Goal: Transaction & Acquisition: Book appointment/travel/reservation

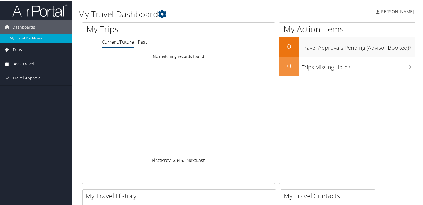
click at [21, 60] on span "Book Travel" at bounding box center [23, 64] width 21 height 14
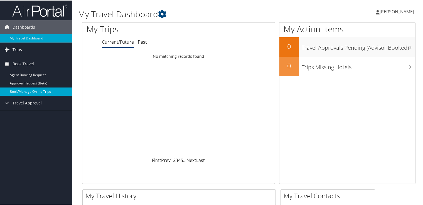
click at [31, 90] on link "Book/Manage Online Trips" at bounding box center [36, 91] width 72 height 8
